Goal: Check status: Check status

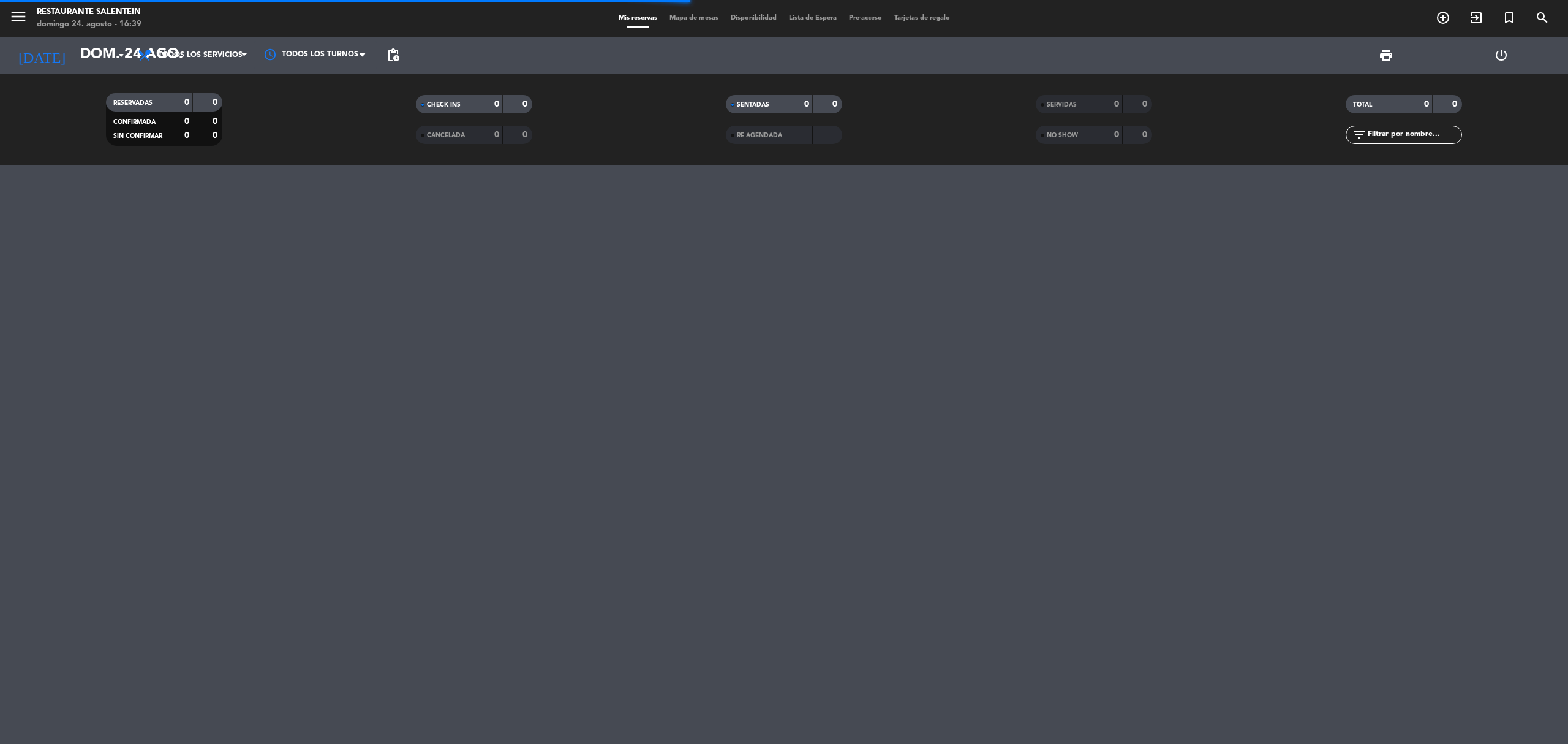
click at [125, 62] on input "dom. 24 ago." at bounding box center [165, 55] width 182 height 30
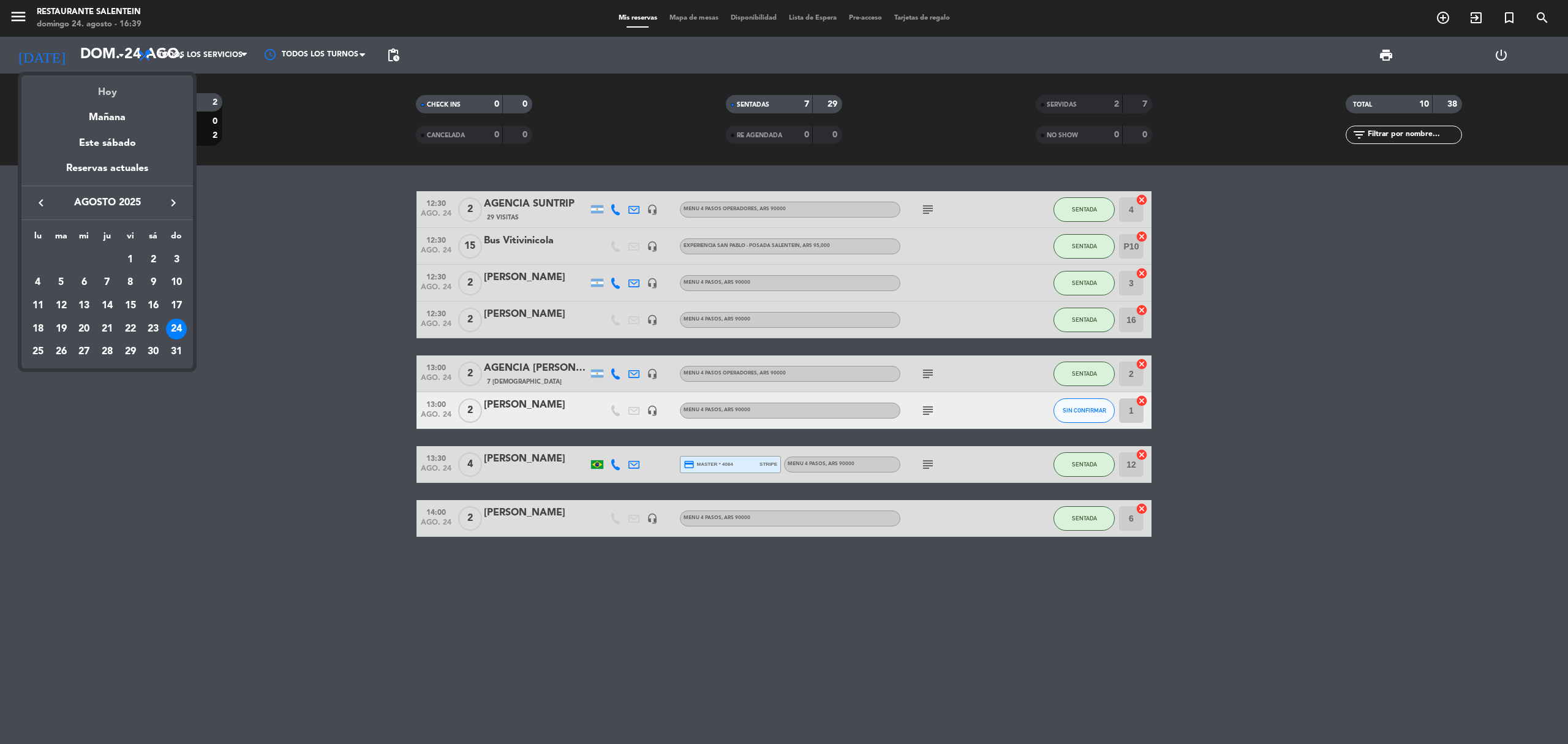
click at [109, 91] on div "Hoy" at bounding box center [107, 88] width 172 height 25
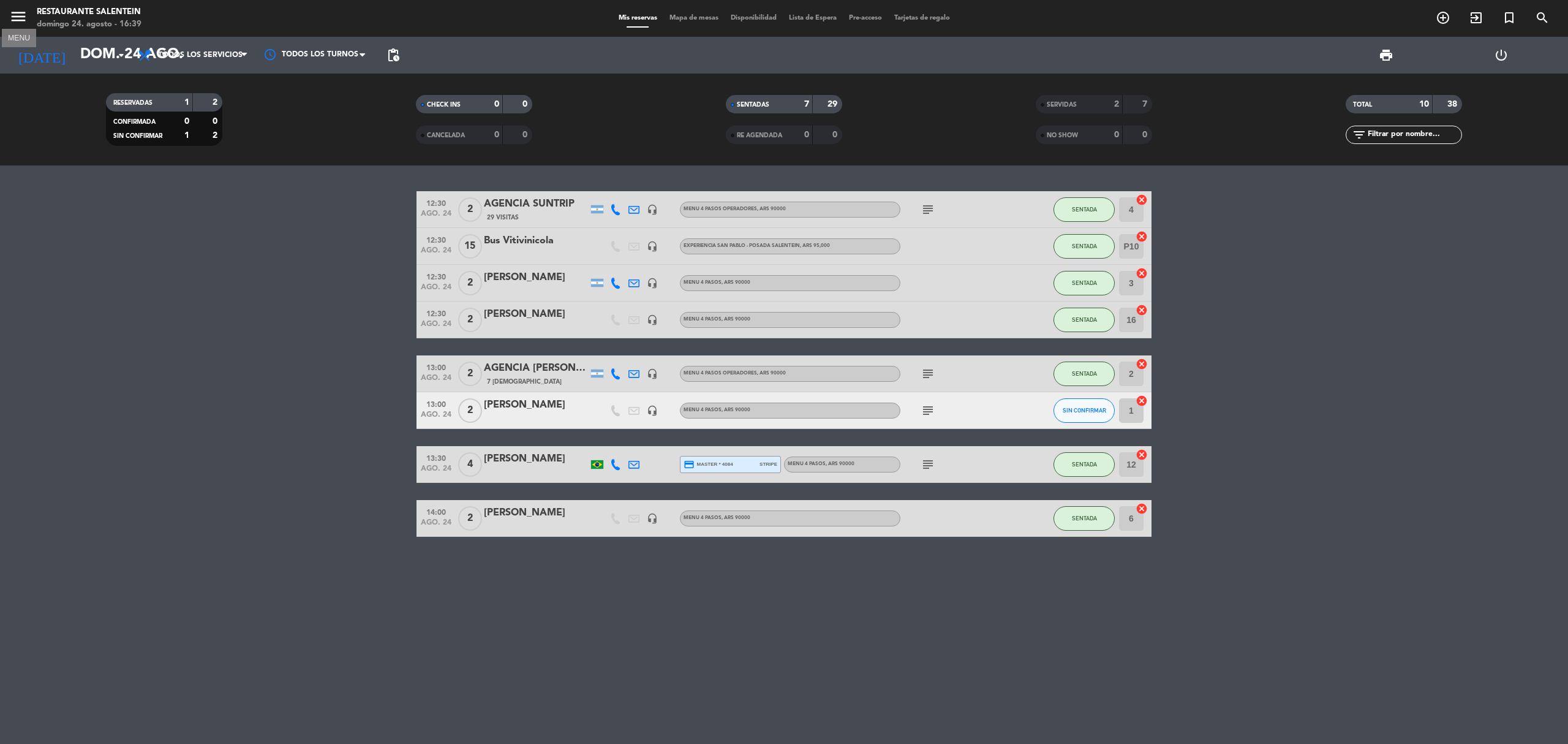
click at [24, 23] on icon "menu" at bounding box center [18, 16] width 18 height 18
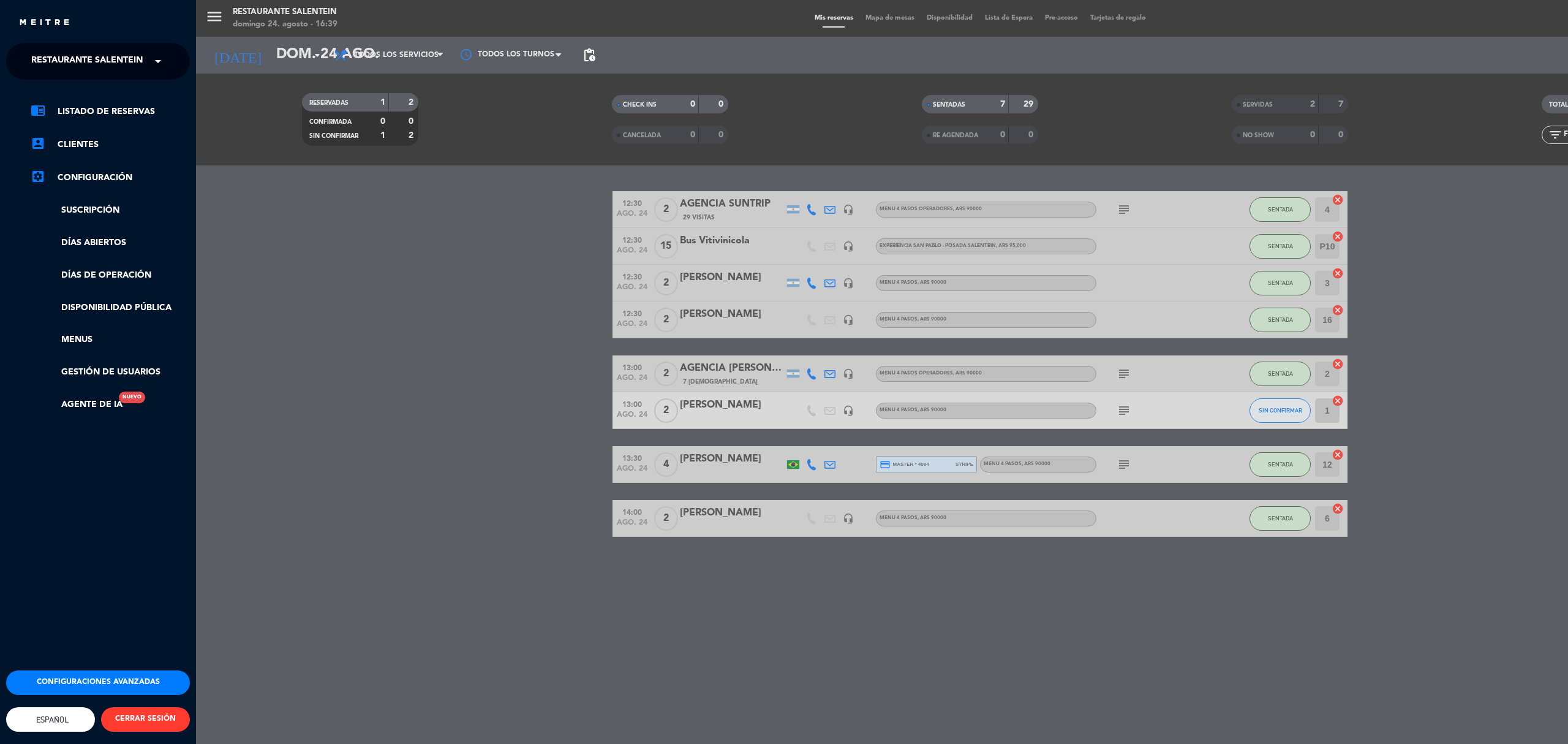
click at [67, 68] on span "Restaurante Salentein" at bounding box center [86, 61] width 111 height 26
click at [91, 92] on span "Bodega Salentein" at bounding box center [57, 95] width 88 height 14
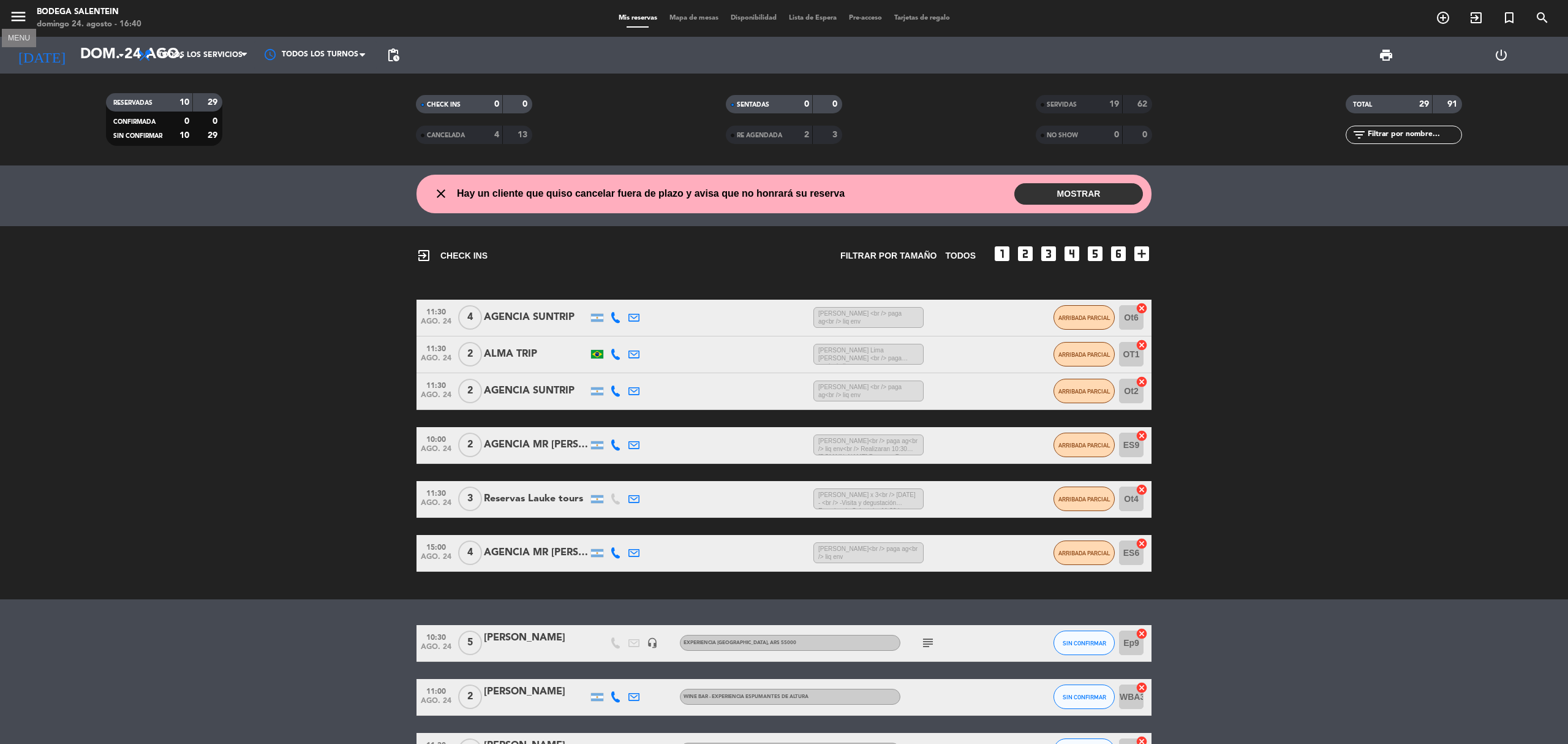
click at [14, 15] on icon "menu" at bounding box center [18, 16] width 18 height 18
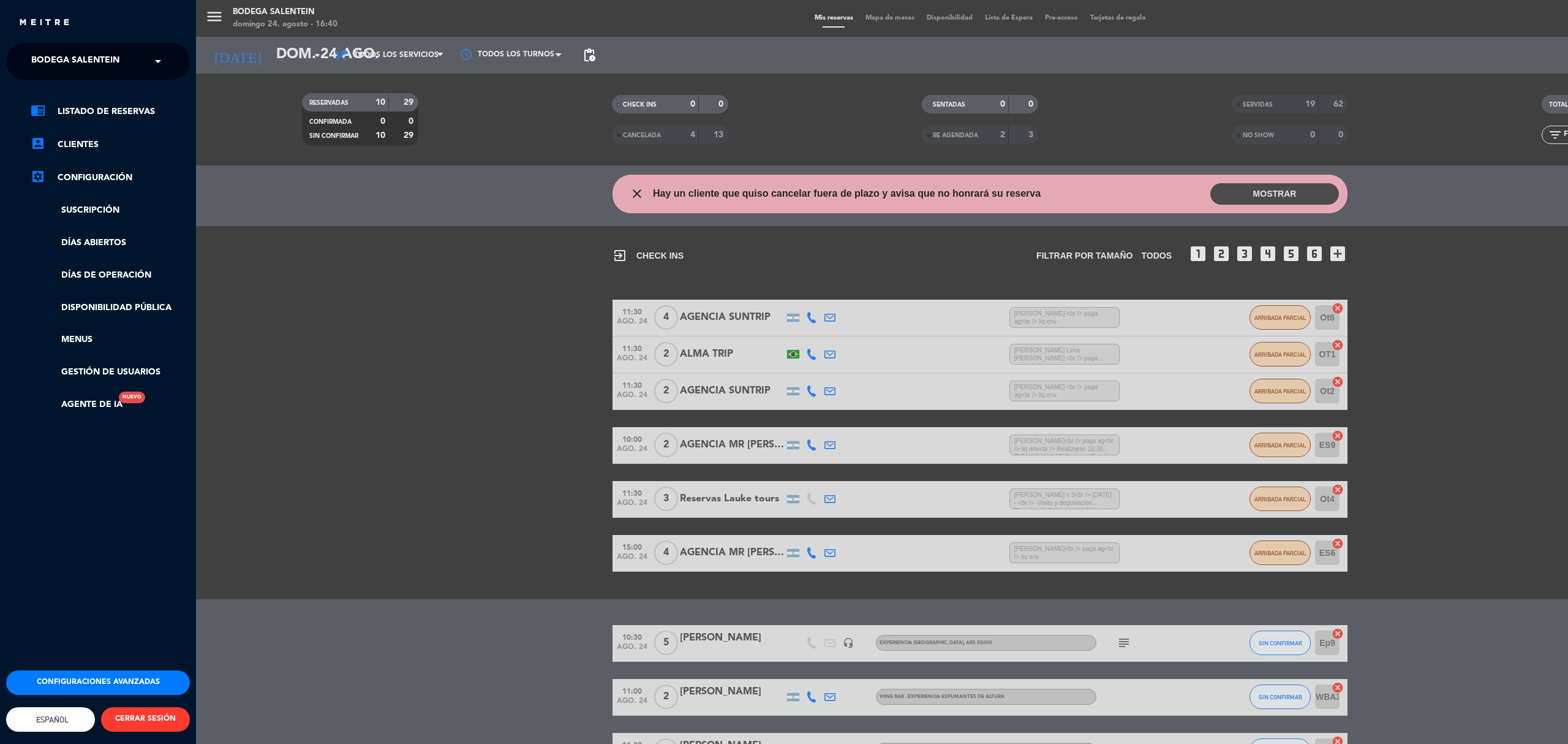
click at [70, 57] on span "Bodega Salentein" at bounding box center [75, 61] width 88 height 26
click at [97, 106] on span "Restaurante Salentein" at bounding box center [68, 113] width 111 height 14
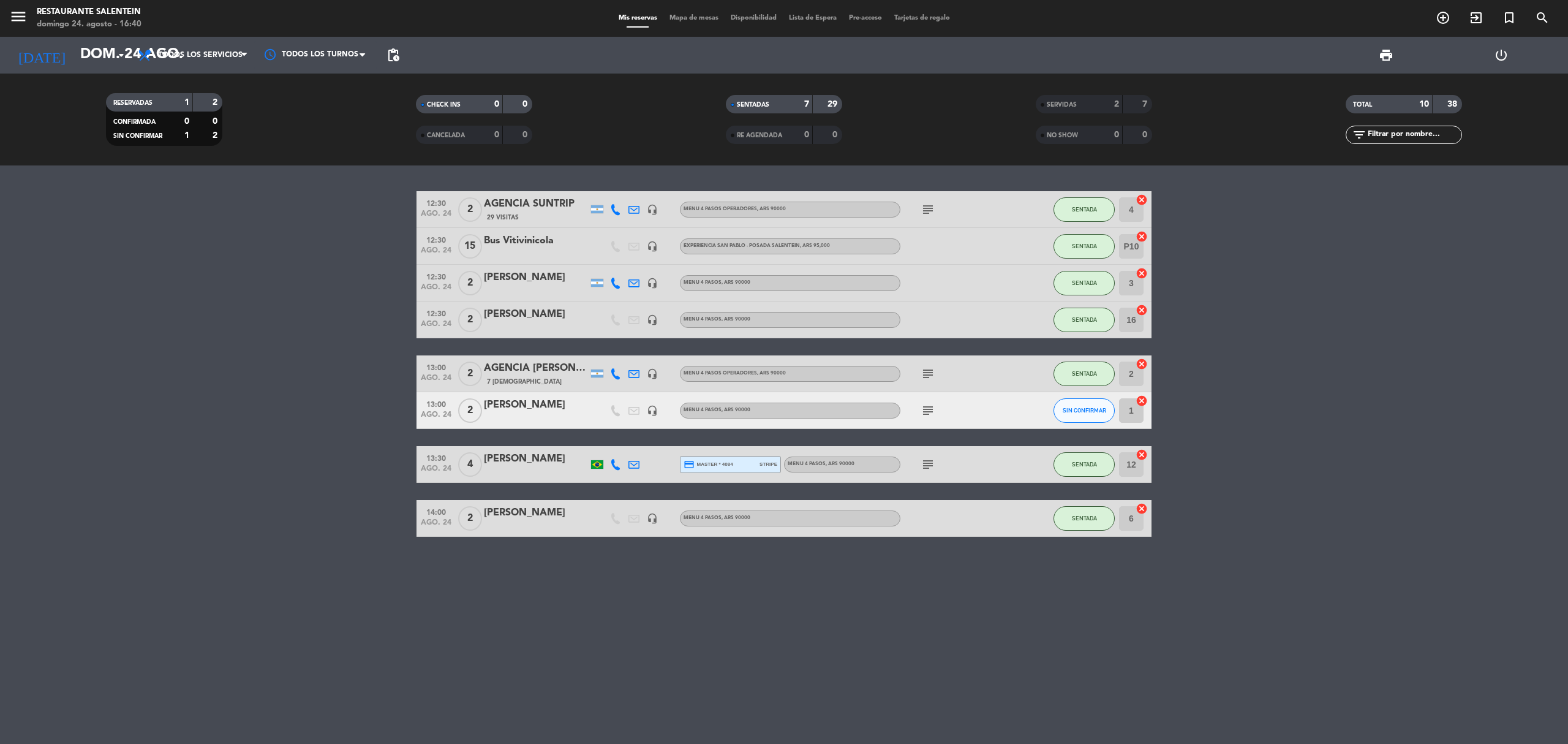
click at [929, 464] on icon "subject" at bounding box center [928, 464] width 15 height 15
click at [924, 412] on icon "subject" at bounding box center [928, 411] width 15 height 15
click at [926, 407] on icon "subject" at bounding box center [928, 411] width 15 height 15
click at [927, 381] on div "subject" at bounding box center [955, 374] width 110 height 36
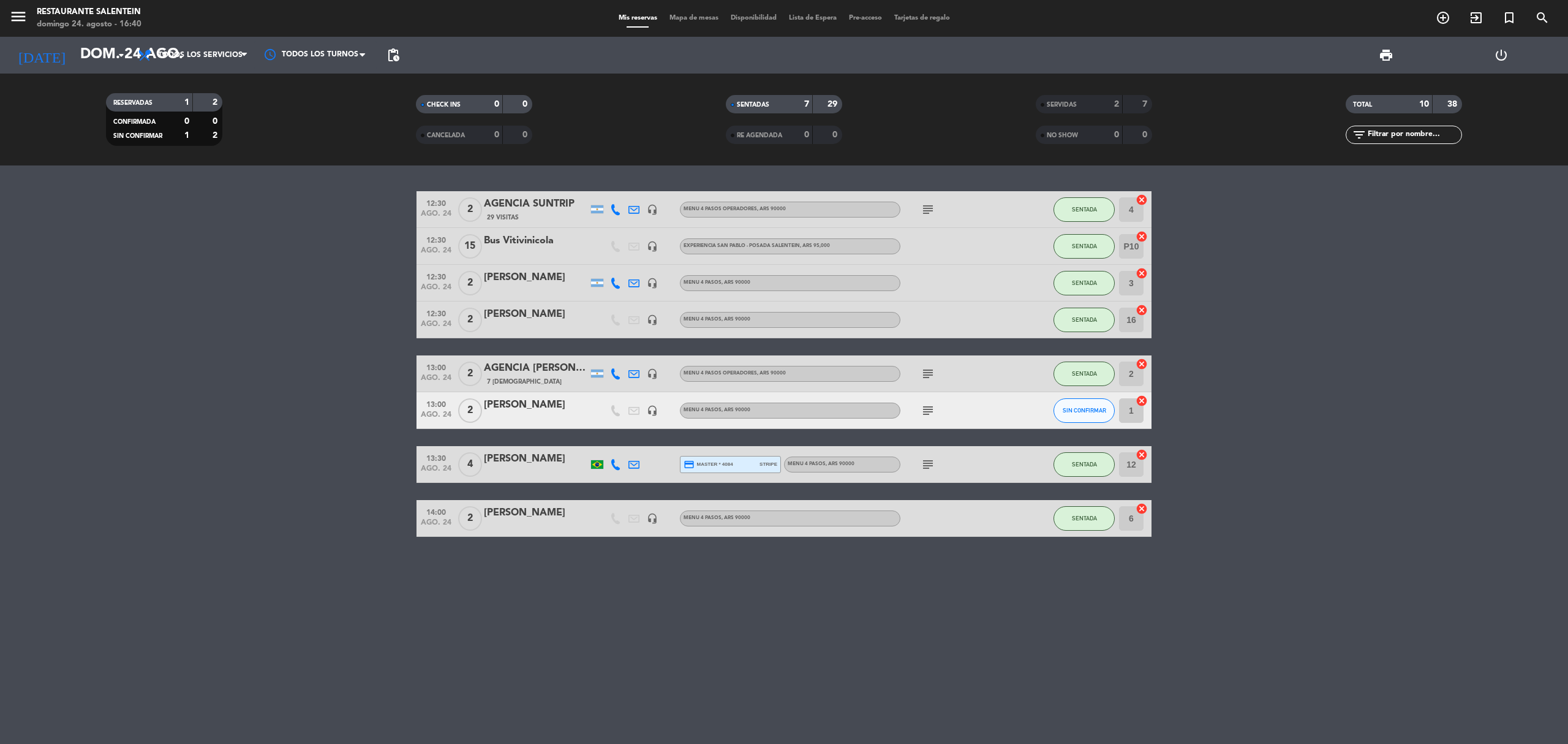
click at [930, 375] on icon "subject" at bounding box center [928, 374] width 15 height 15
click at [927, 376] on icon "subject" at bounding box center [928, 374] width 15 height 15
